Goal: Transaction & Acquisition: Download file/media

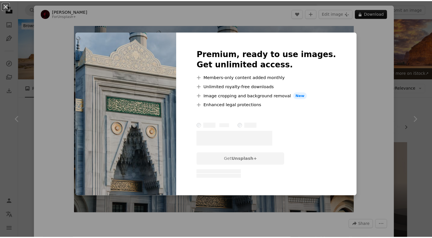
scroll to position [423, 0]
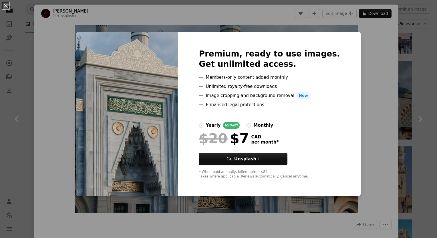
click at [364, 130] on div "An X shape Premium, ready to use images. Get unlimited access. A plus sign Memb…" at bounding box center [218, 119] width 437 height 238
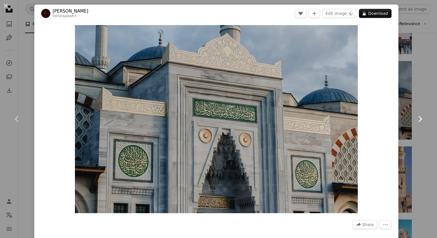
click at [407, 134] on link "Chevron right" at bounding box center [419, 119] width 34 height 55
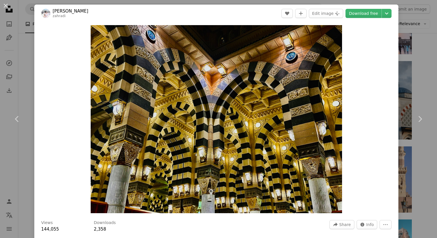
click at [405, 167] on div "An X shape Chevron left Chevron right [PERSON_NAME] zahradi A heart A plus sign…" at bounding box center [218, 119] width 437 height 238
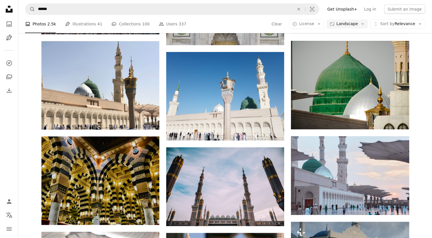
scroll to position [262, 0]
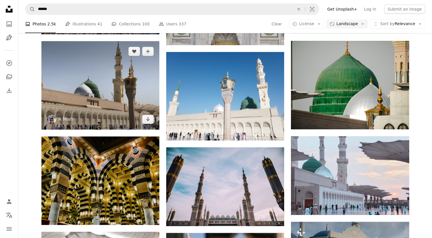
click at [140, 99] on img at bounding box center [100, 85] width 118 height 89
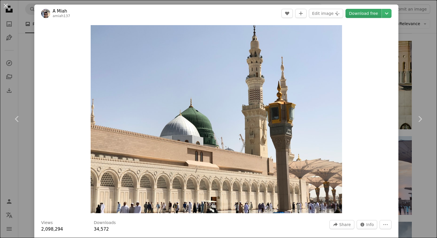
click at [357, 13] on link "Download free" at bounding box center [363, 13] width 36 height 9
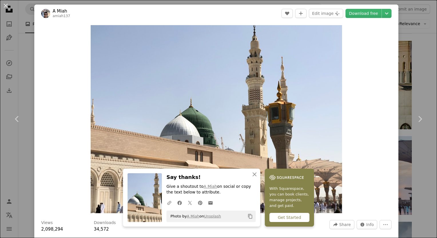
click at [404, 56] on div "An X shape Chevron left Chevron right An X shape Close Say thanks! Give a shout…" at bounding box center [218, 119] width 437 height 238
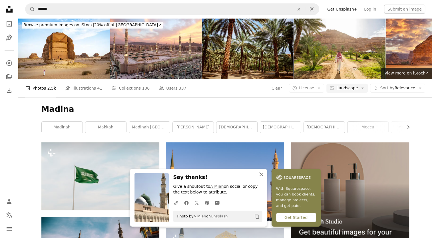
click at [259, 174] on icon "An X shape" at bounding box center [261, 174] width 7 height 7
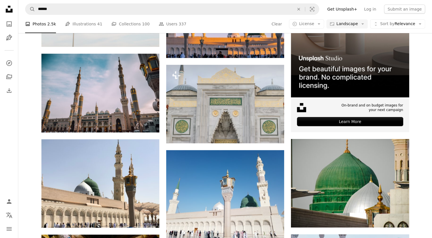
scroll to position [165, 0]
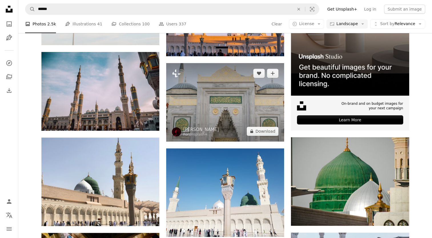
click at [188, 108] on img at bounding box center [225, 102] width 118 height 79
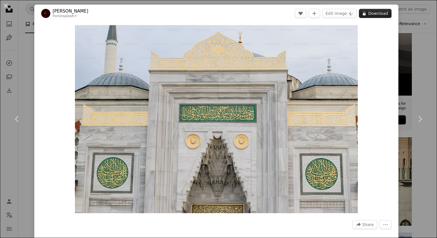
click at [360, 16] on button "A lock Download" at bounding box center [375, 13] width 33 height 9
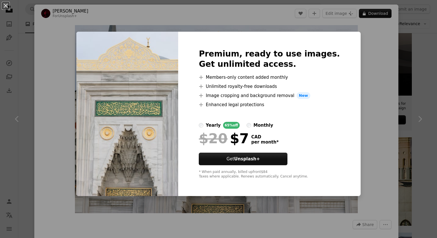
click at [409, 73] on div "An X shape Premium, ready to use images. Get unlimited access. A plus sign Memb…" at bounding box center [218, 119] width 437 height 238
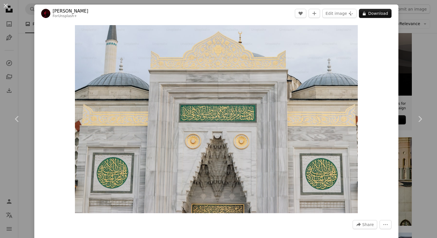
click at [409, 73] on div "An X shape Chevron left Chevron right [PERSON_NAME] For Unsplash+ A heart A plu…" at bounding box center [218, 119] width 437 height 238
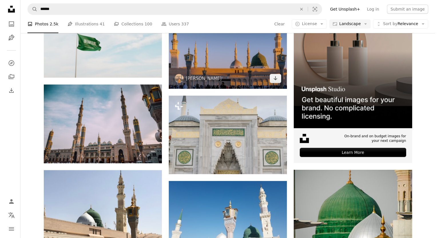
scroll to position [133, 0]
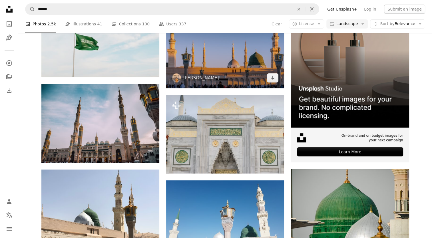
click at [224, 76] on img at bounding box center [225, 48] width 118 height 79
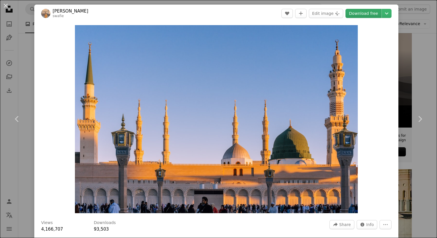
click at [355, 13] on link "Download free" at bounding box center [363, 13] width 36 height 9
